Goal: Transaction & Acquisition: Purchase product/service

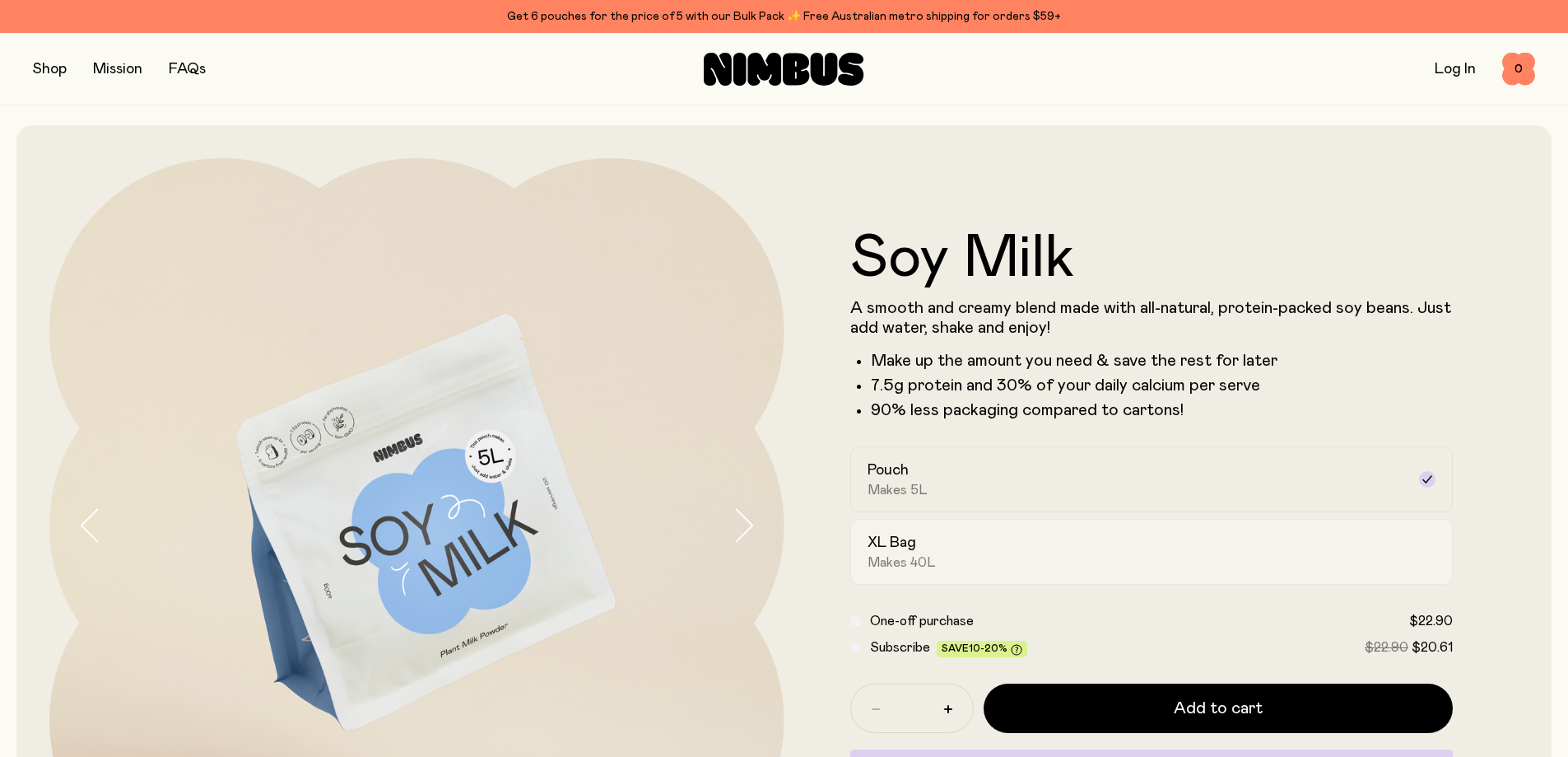
click at [955, 544] on div "XL Bag Makes 40L" at bounding box center [1137, 552] width 539 height 38
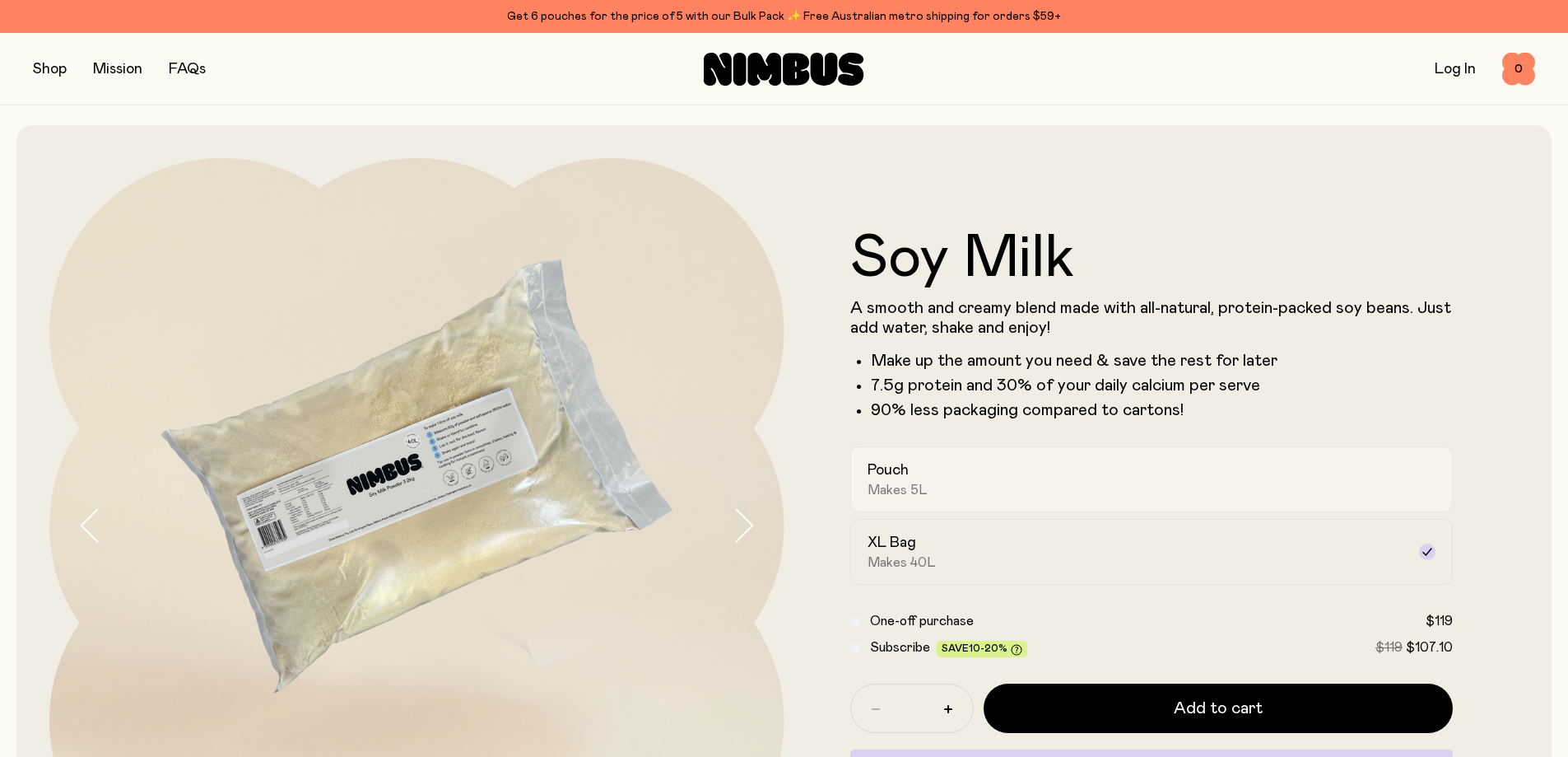
click at [955, 487] on div "Pouch Makes 5L" at bounding box center [1137, 479] width 539 height 38
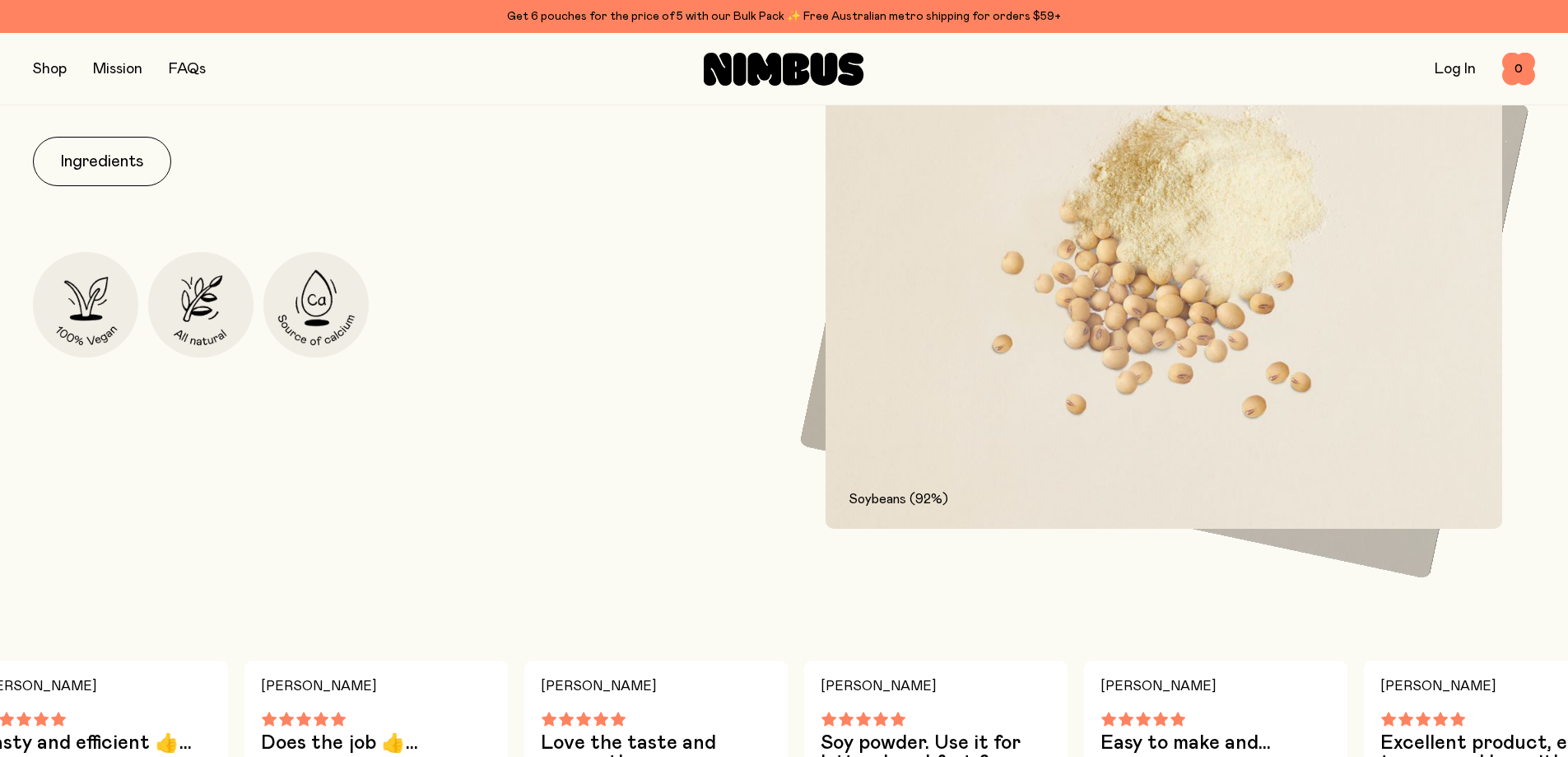
scroll to position [824, 0]
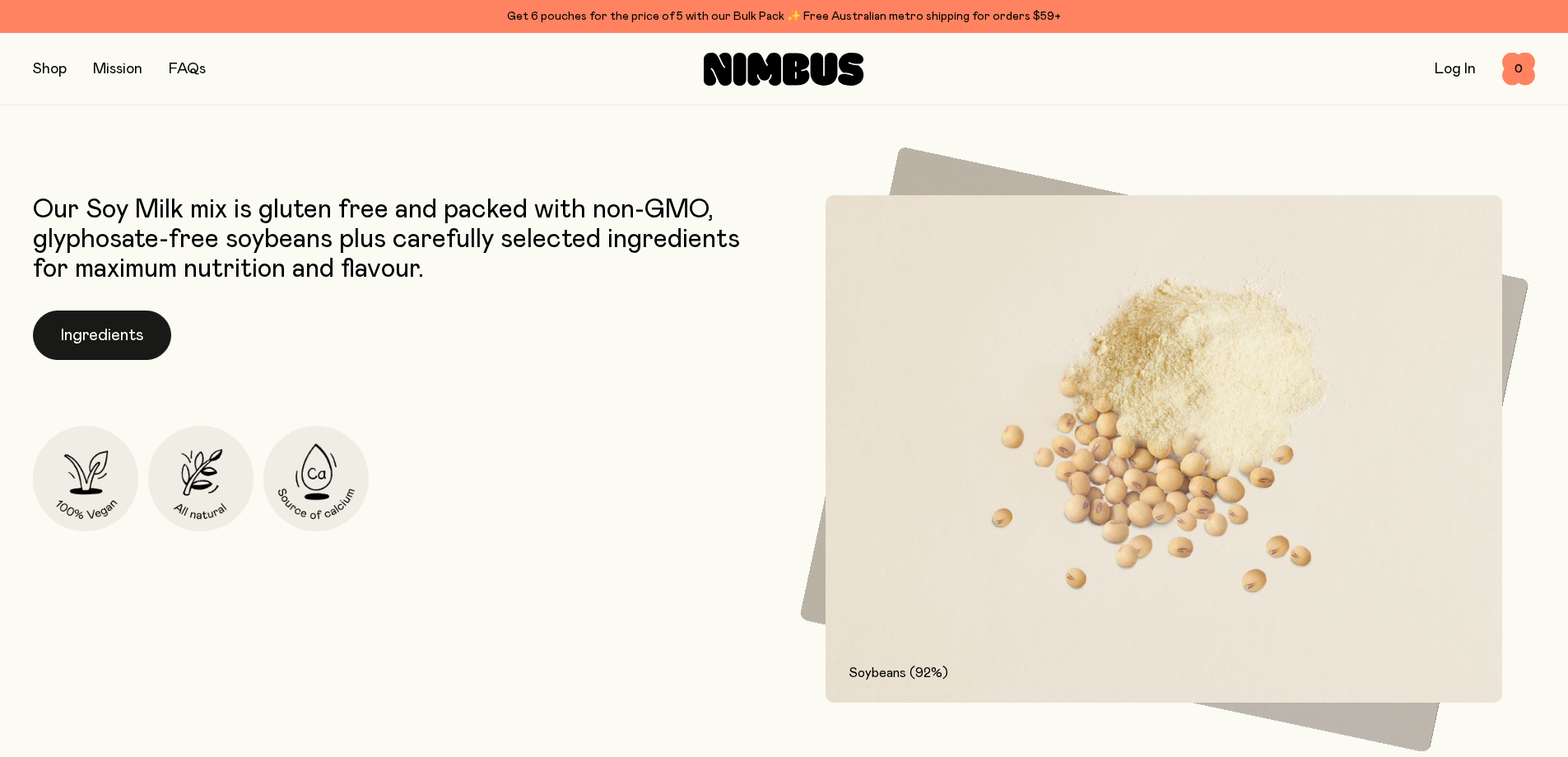
click at [99, 333] on button "Ingredients" at bounding box center [103, 335] width 139 height 49
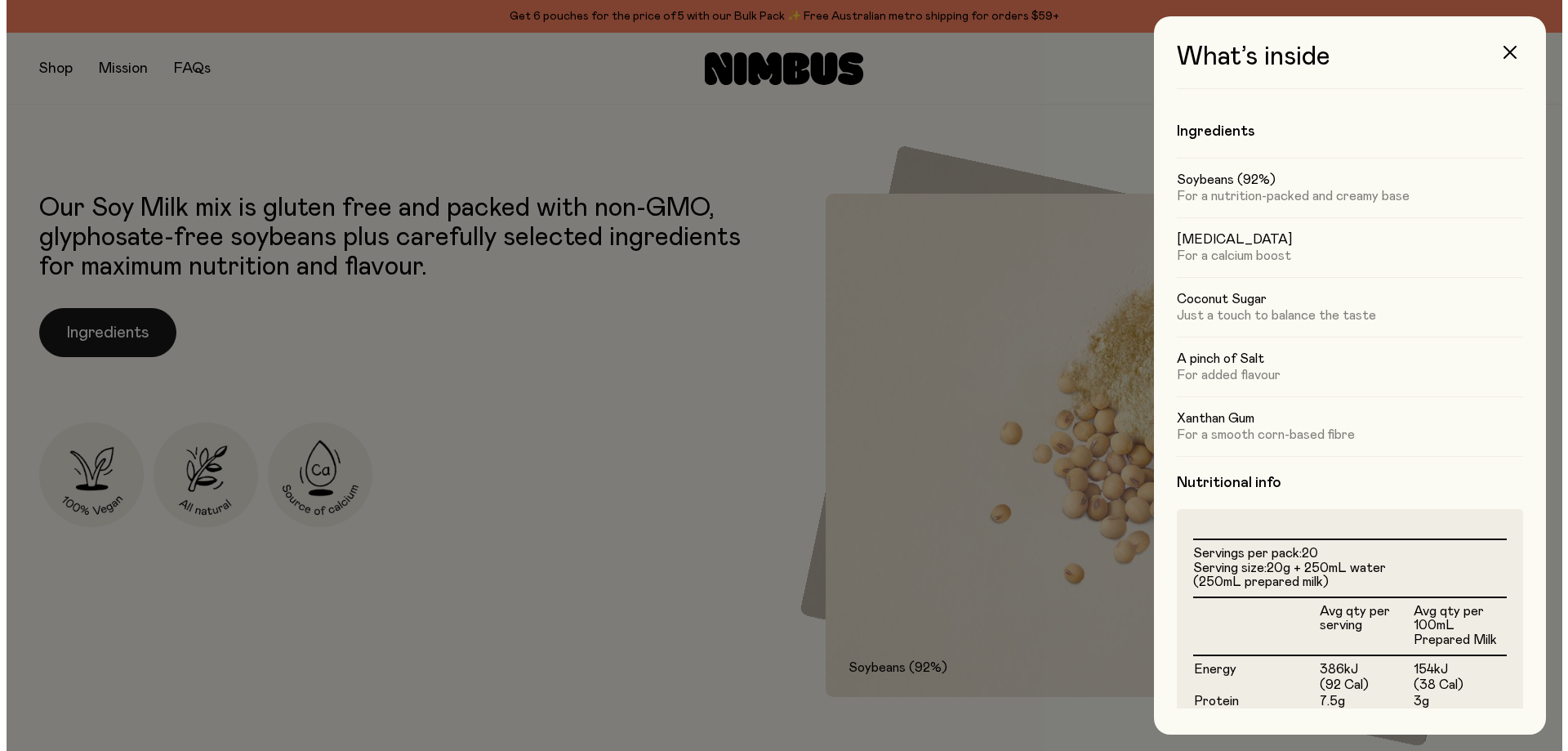
scroll to position [0, 0]
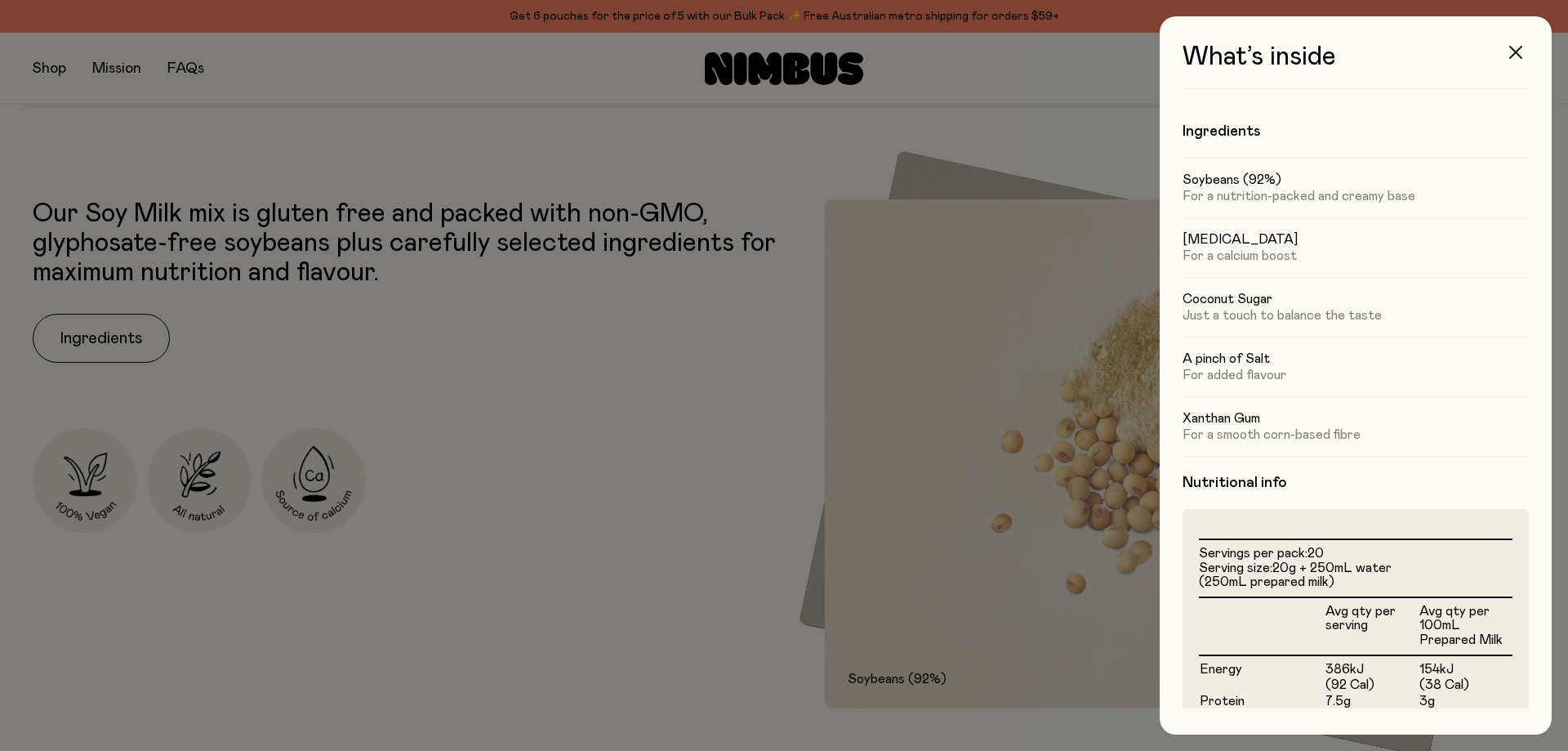
click at [1525, 58] on button "button" at bounding box center [1516, 52] width 39 height 39
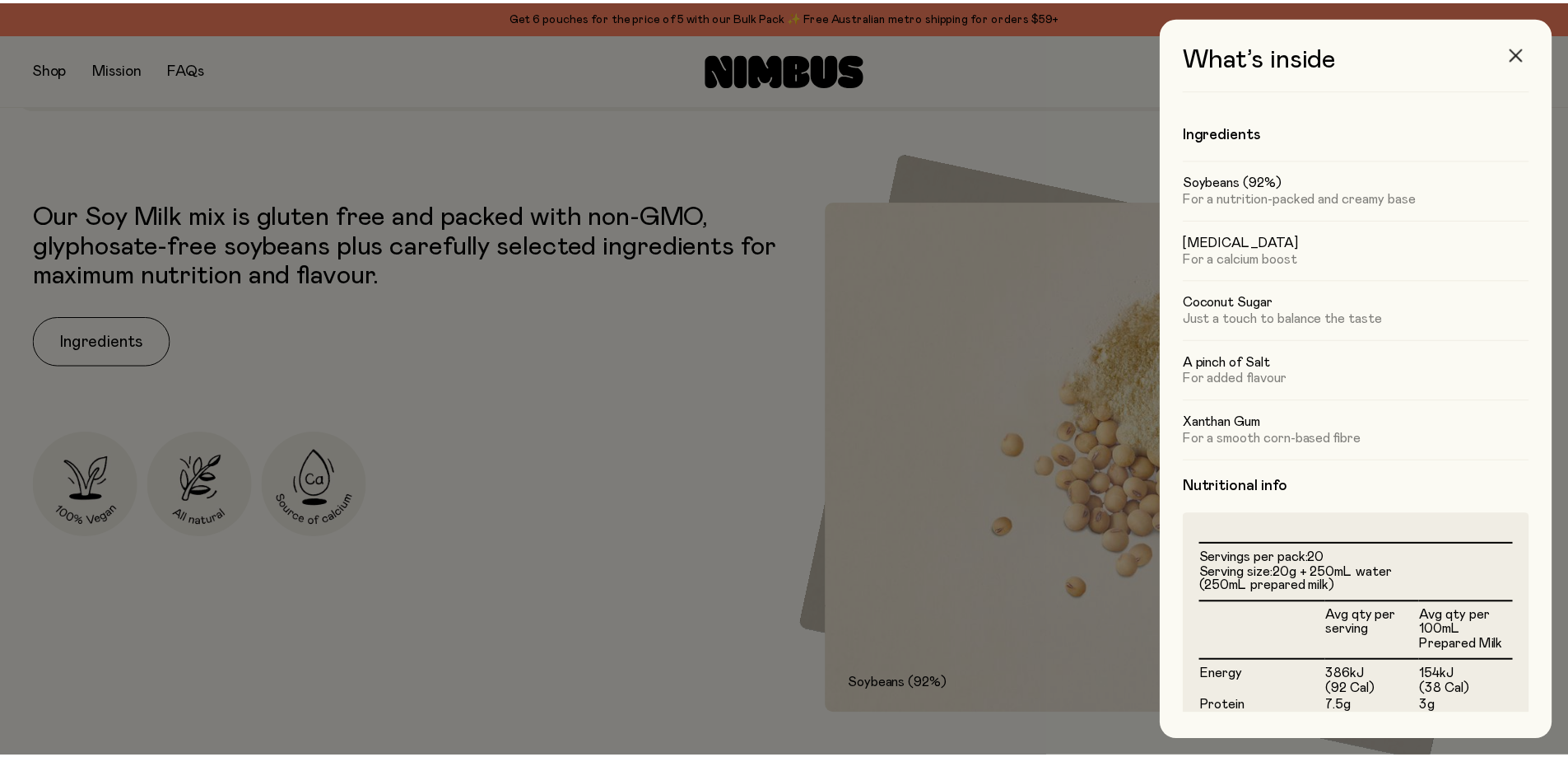
scroll to position [824, 0]
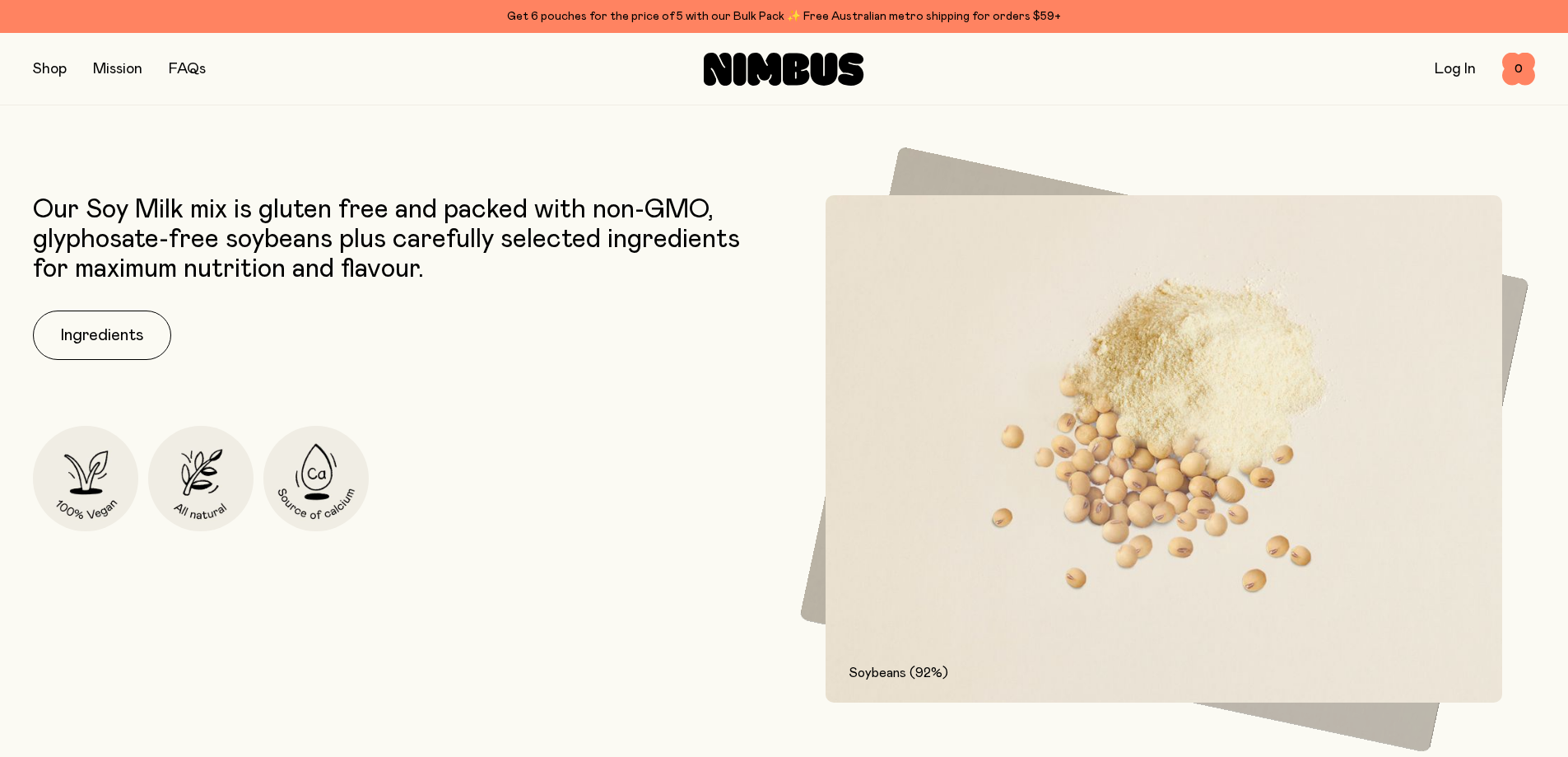
click at [61, 71] on button "button" at bounding box center [50, 69] width 33 height 23
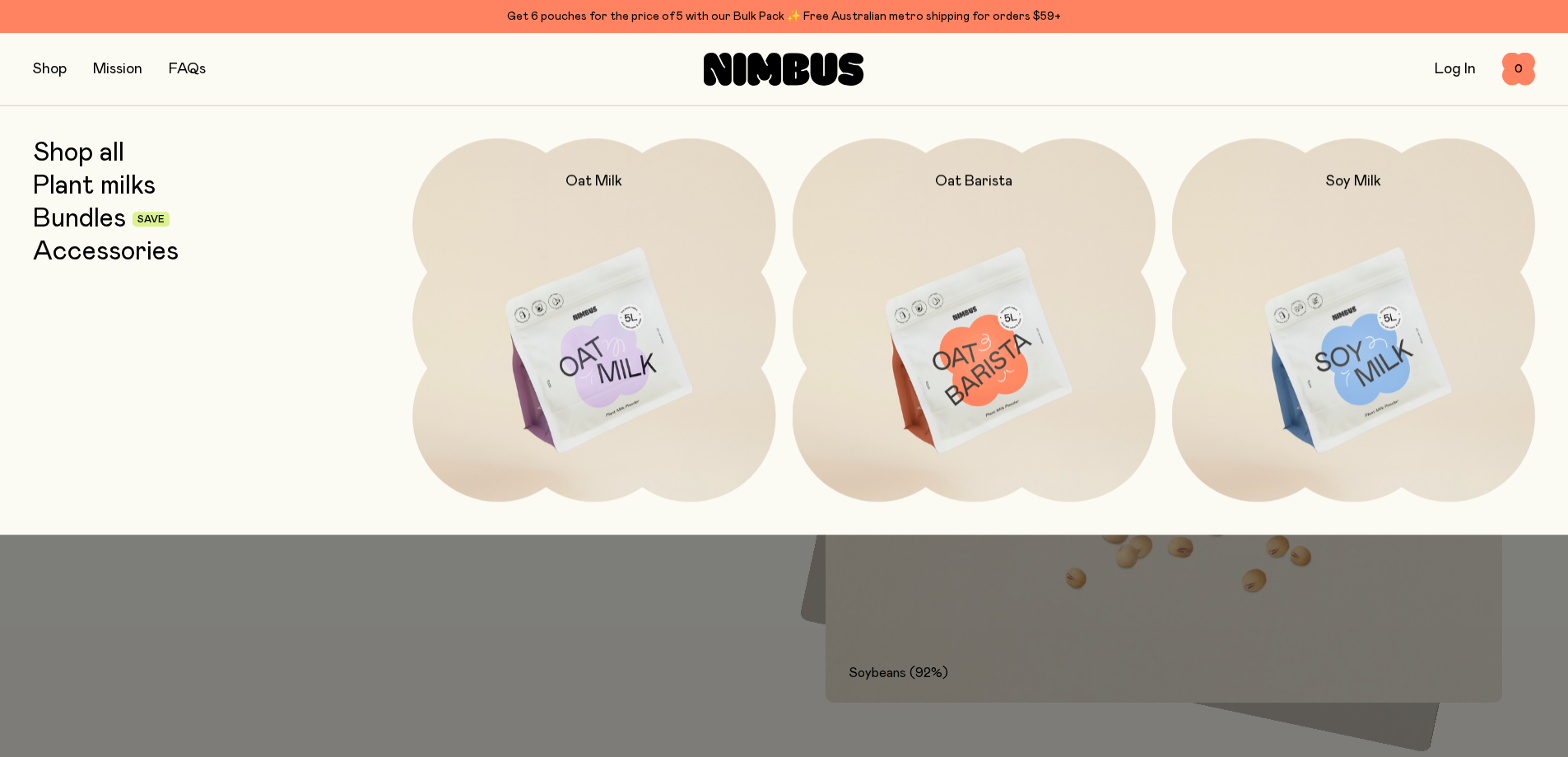
click at [93, 155] on link "Shop all" at bounding box center [79, 154] width 91 height 30
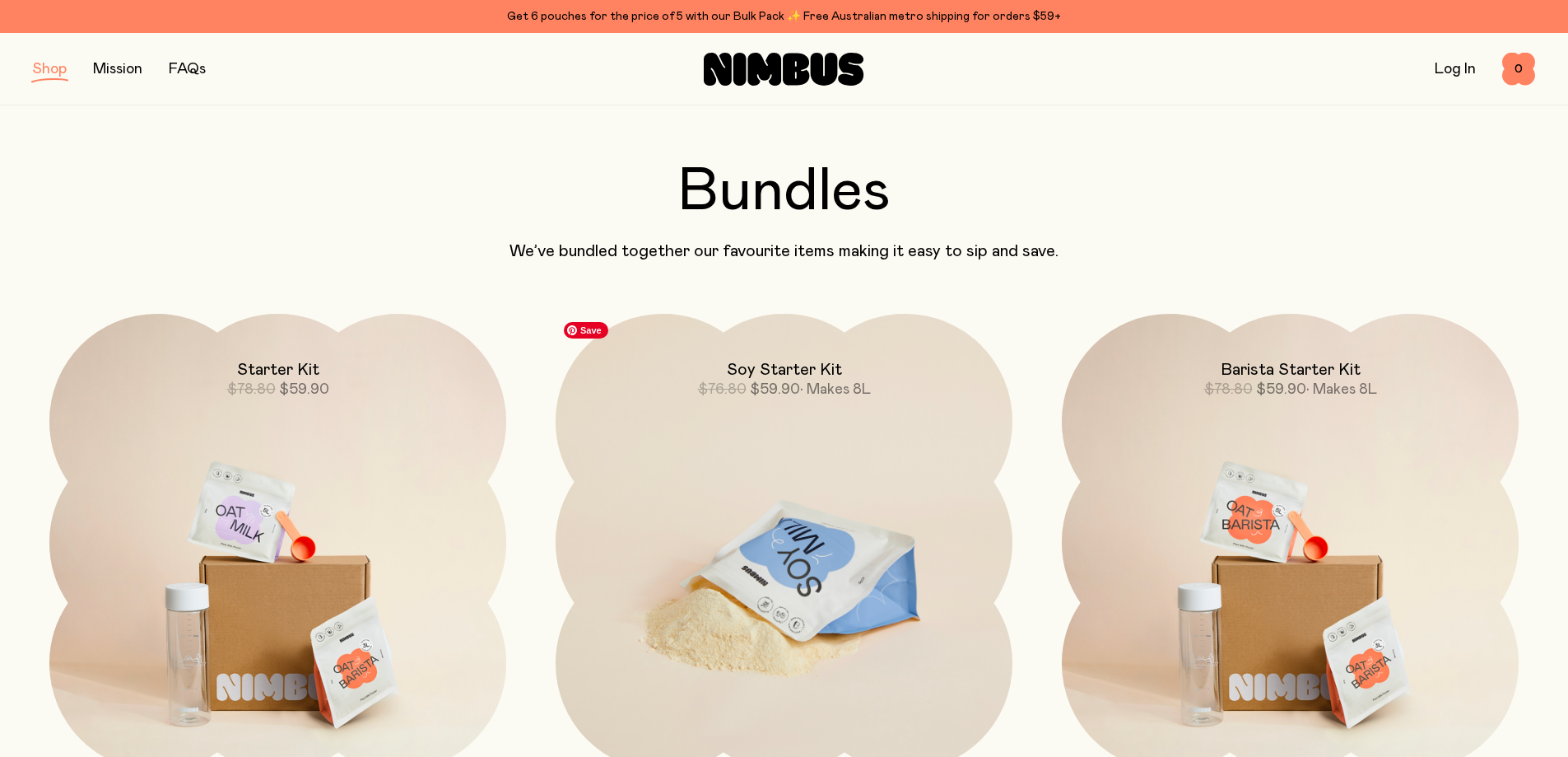
scroll to position [1235, 0]
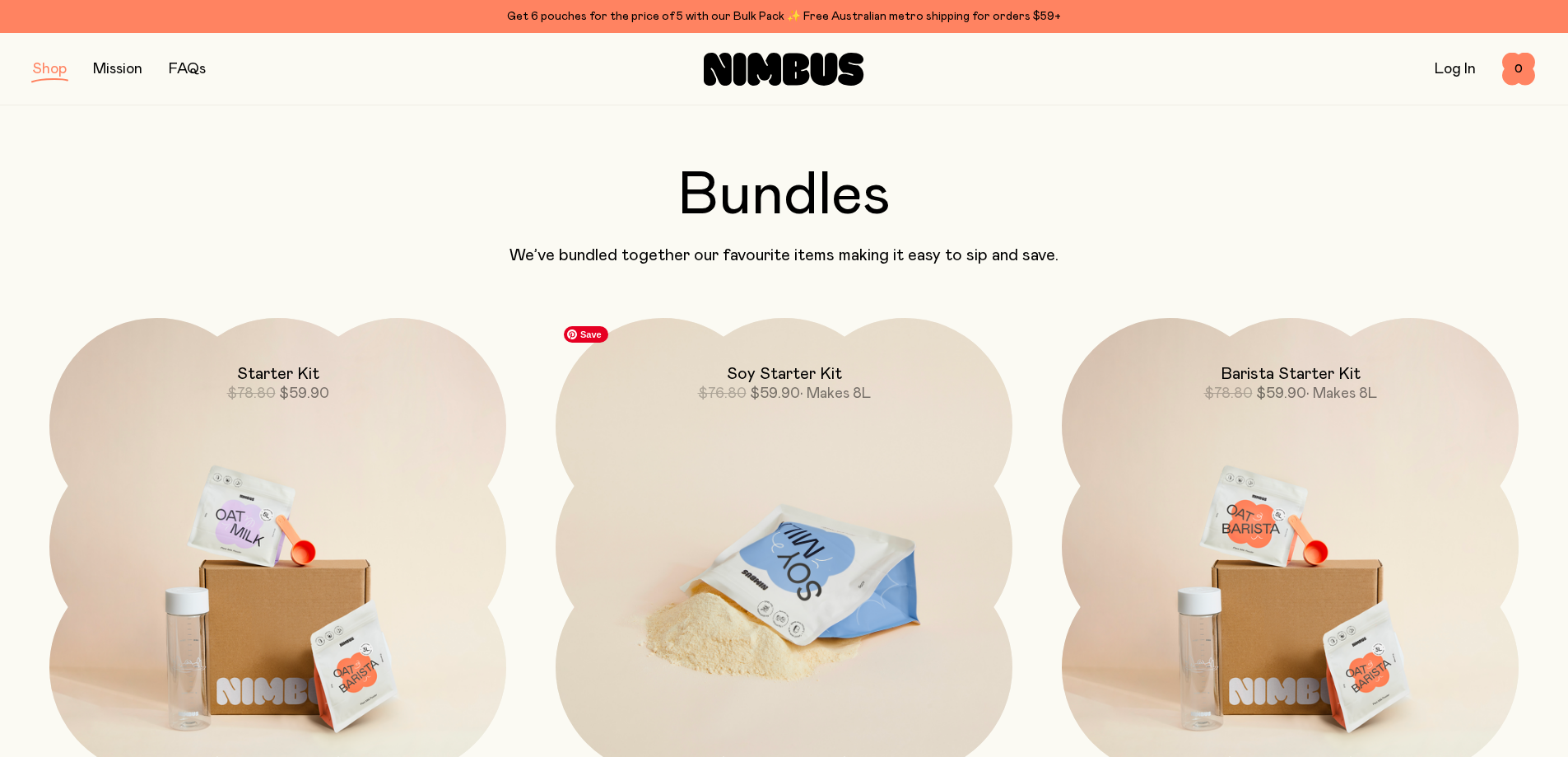
click at [845, 433] on img at bounding box center [784, 586] width 457 height 537
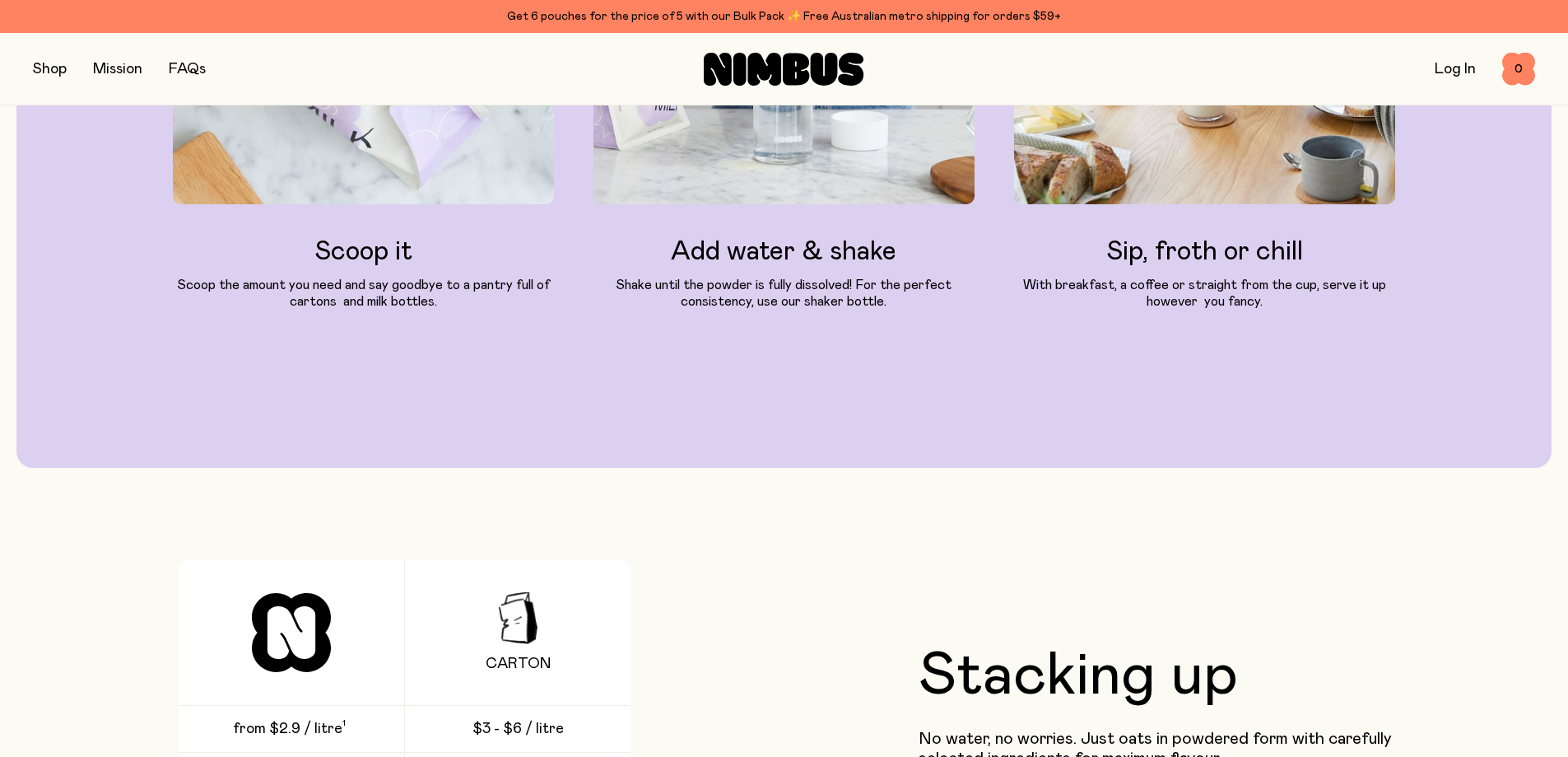
scroll to position [3705, 0]
